Goal: Transaction & Acquisition: Book appointment/travel/reservation

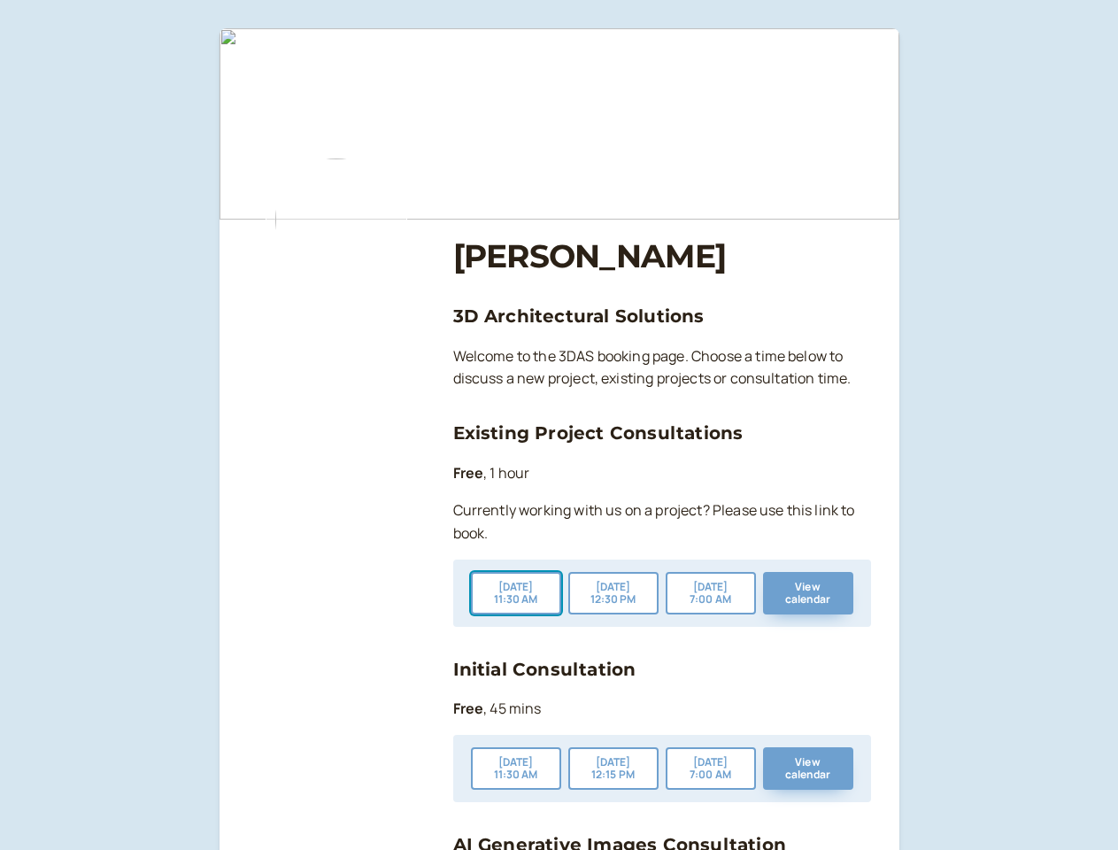
click at [516, 593] on button "[DATE] 11:30 AM" at bounding box center [516, 593] width 90 height 42
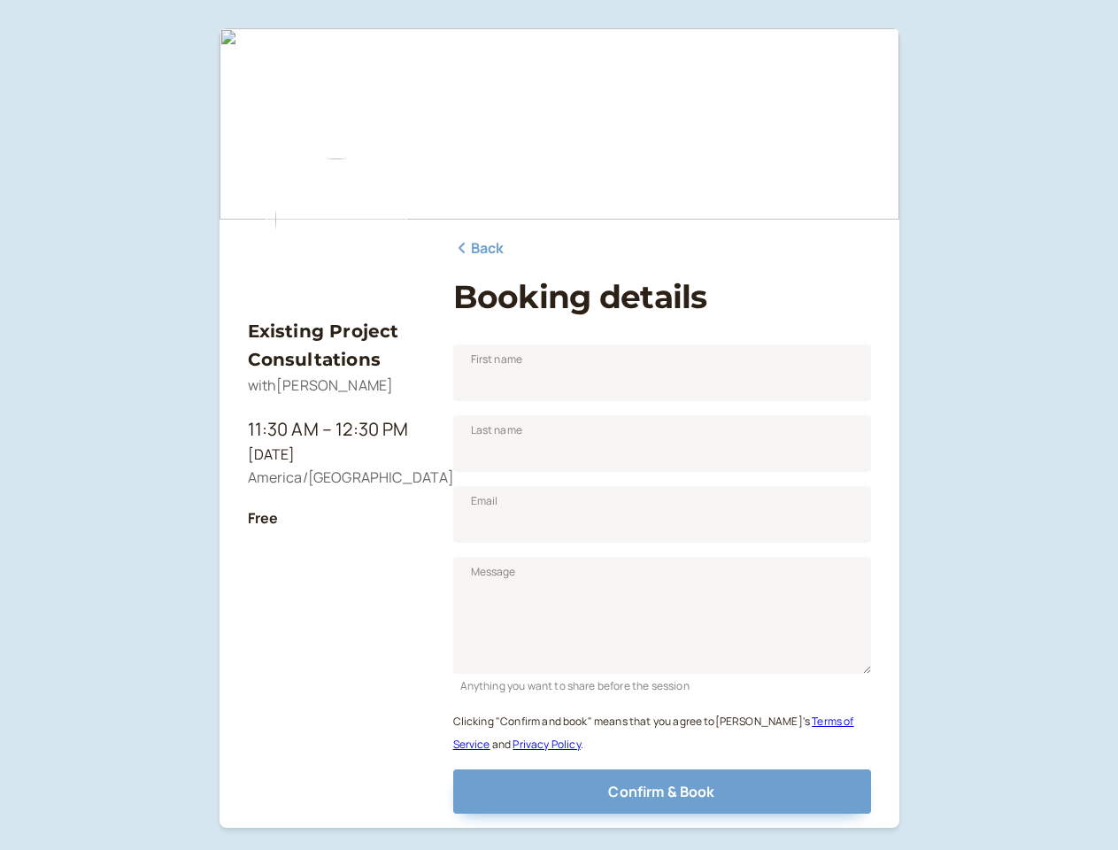
scroll to position [114, 0]
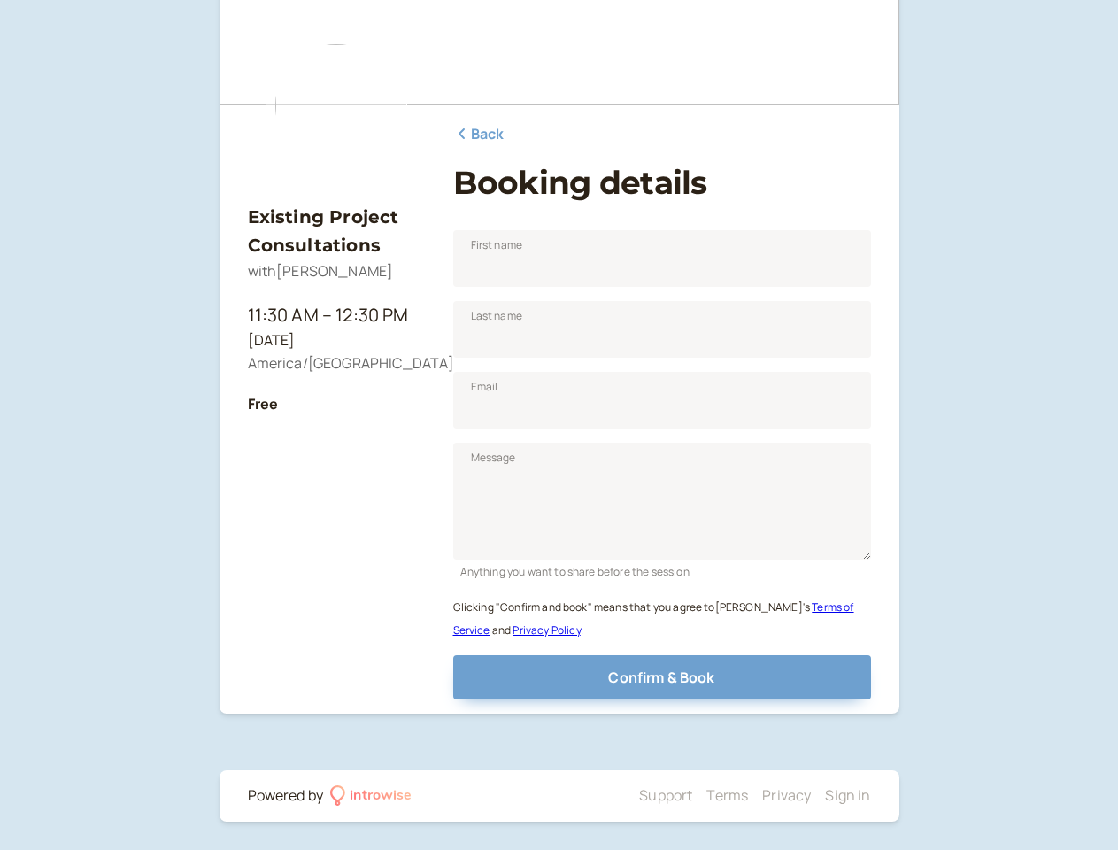
click at [711, 593] on div "Clicking "Confirm and book" means that you agree to [PERSON_NAME] ' s Terms of …" at bounding box center [662, 611] width 418 height 60
click at [808, 593] on div "Clicking "Confirm and book" means that you agree to [PERSON_NAME] ' s Terms of …" at bounding box center [662, 611] width 418 height 60
click at [516, 768] on div "Existing Project Consultations with [PERSON_NAME] 11:30 AM – 12:30 PM [DATE] Am…" at bounding box center [559, 368] width 1118 height 964
click at [614, 768] on div "Existing Project Consultations with [PERSON_NAME] 11:30 AM – 12:30 PM [DATE] Am…" at bounding box center [559, 368] width 1118 height 964
click at [711, 768] on div "Existing Project Consultations with [PERSON_NAME] 11:30 AM – 12:30 PM [DATE] Am…" at bounding box center [559, 368] width 1118 height 964
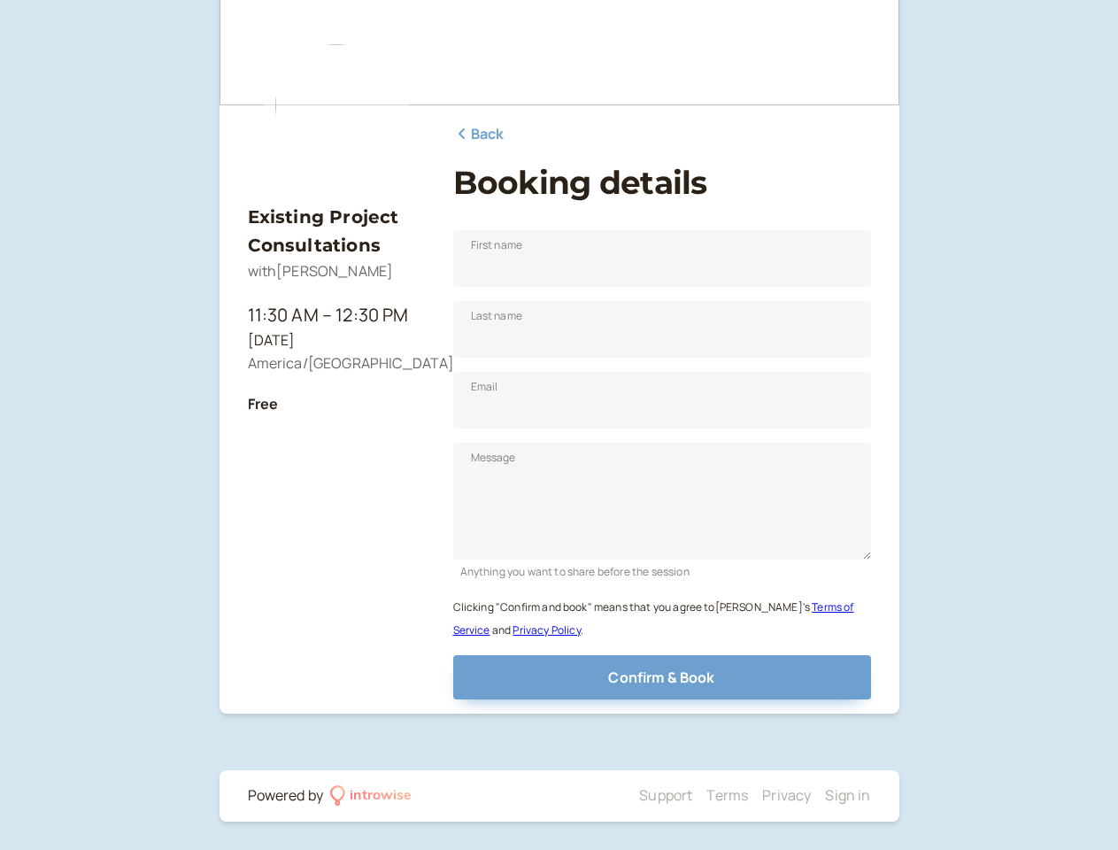
click at [808, 768] on div "Existing Project Consultations with [PERSON_NAME] 11:30 AM – 12:30 PM [DATE] Am…" at bounding box center [559, 368] width 1118 height 964
